Goal: Information Seeking & Learning: Learn about a topic

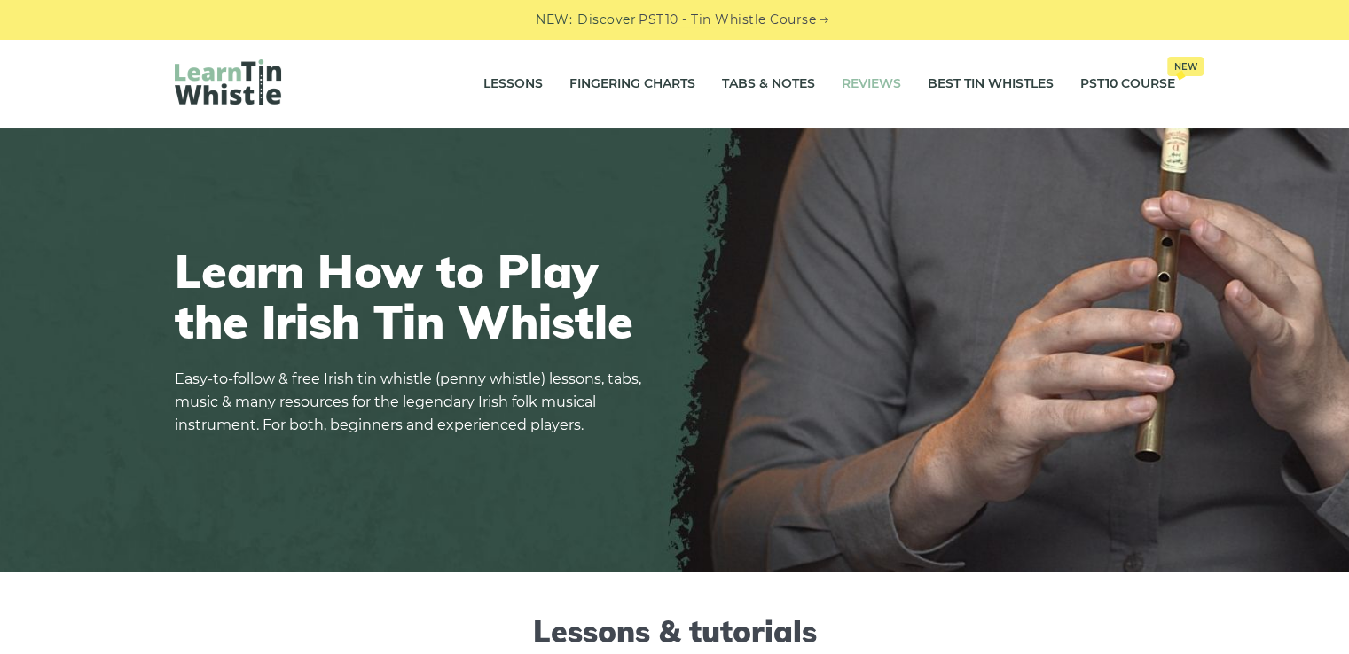
click at [869, 86] on link "Reviews" at bounding box center [870, 84] width 59 height 44
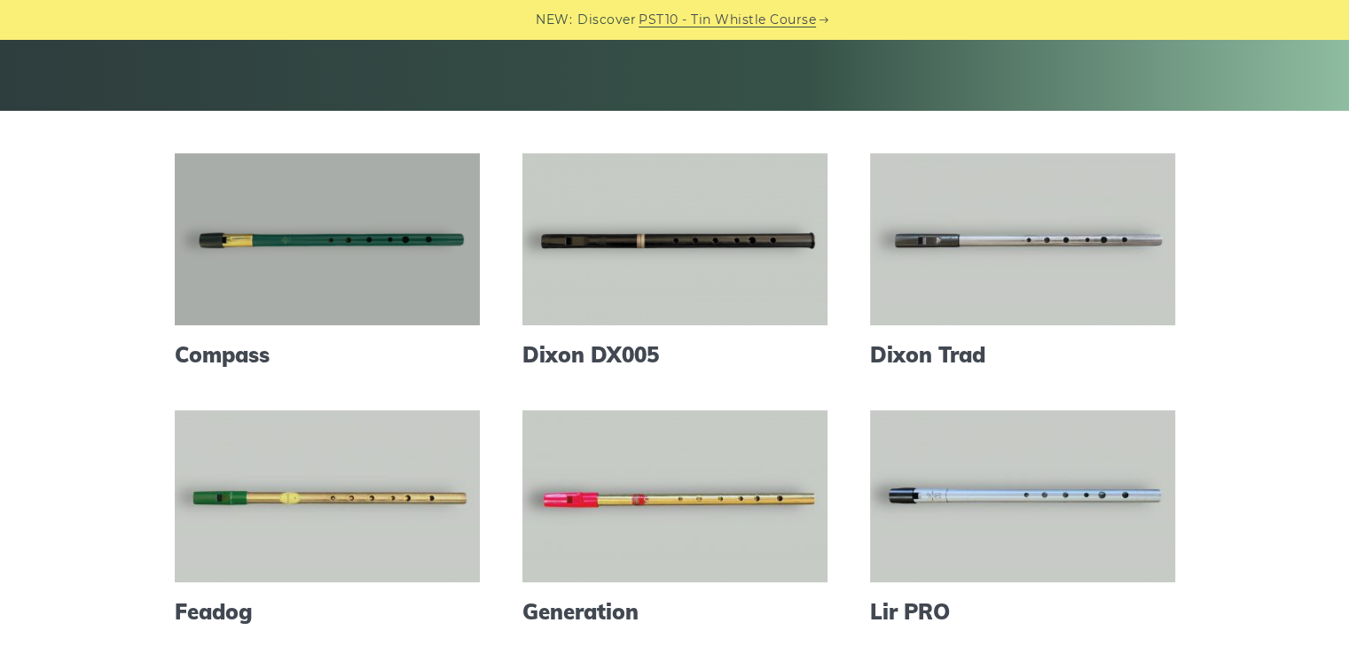
click at [272, 249] on link at bounding box center [327, 239] width 305 height 172
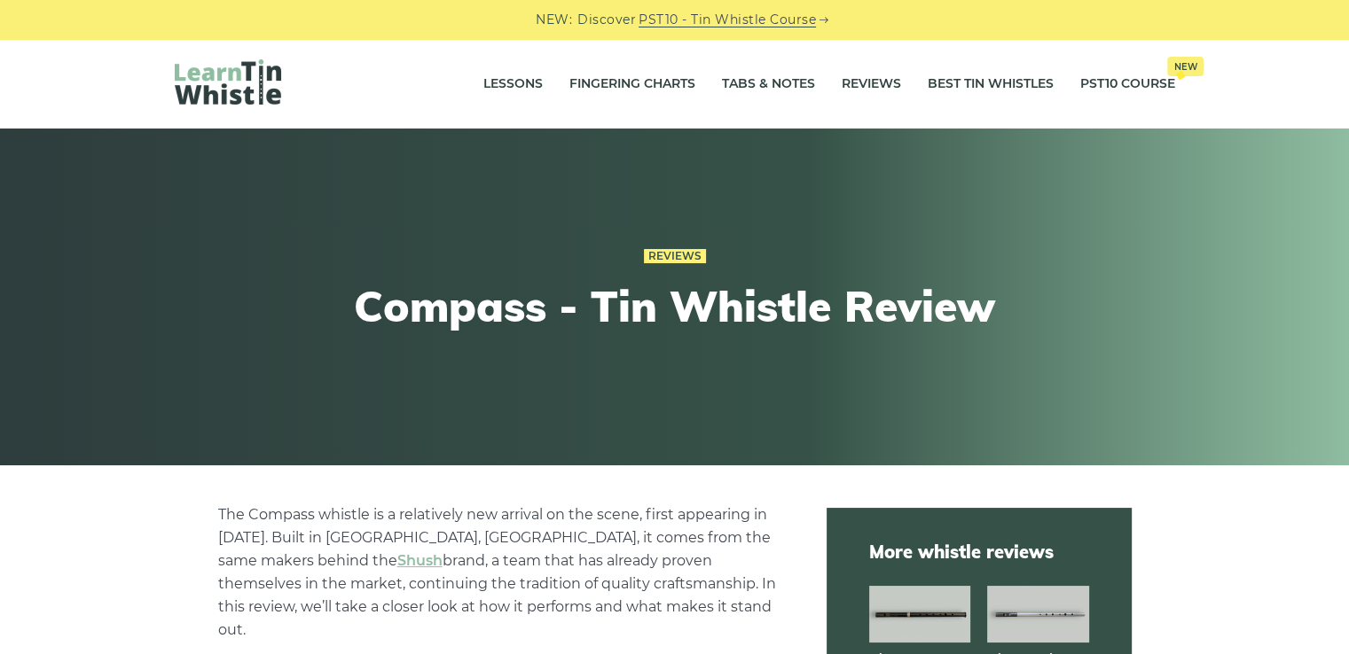
scroll to position [355, 0]
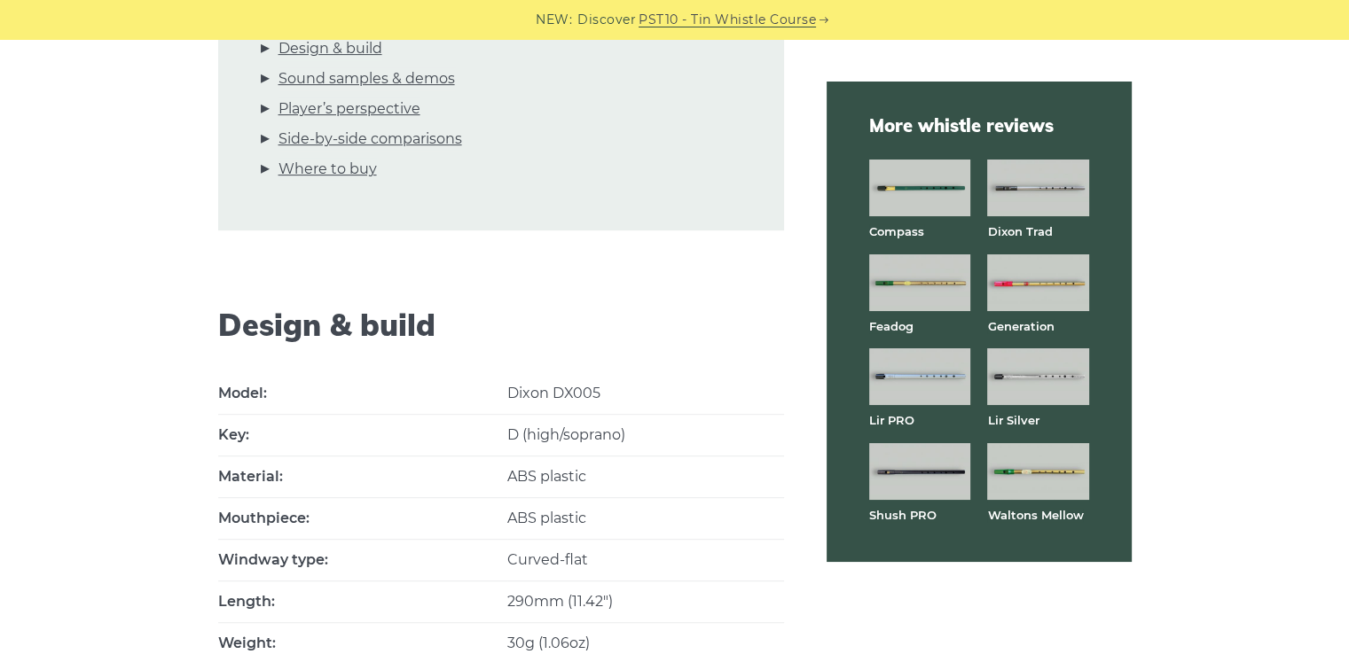
scroll to position [827, 0]
